Goal: Information Seeking & Learning: Learn about a topic

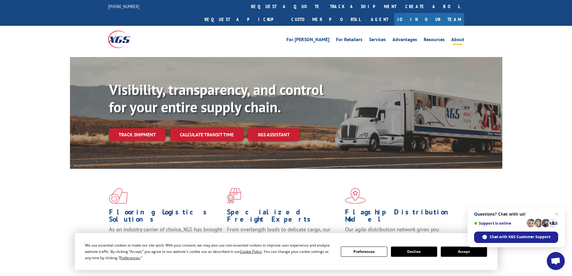
click at [456, 37] on link "About" at bounding box center [457, 40] width 13 height 7
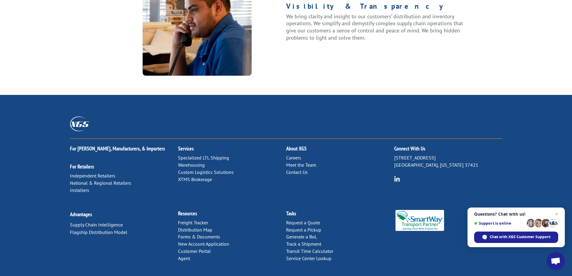
scroll to position [771, 0]
